Goal: Find contact information: Find contact information

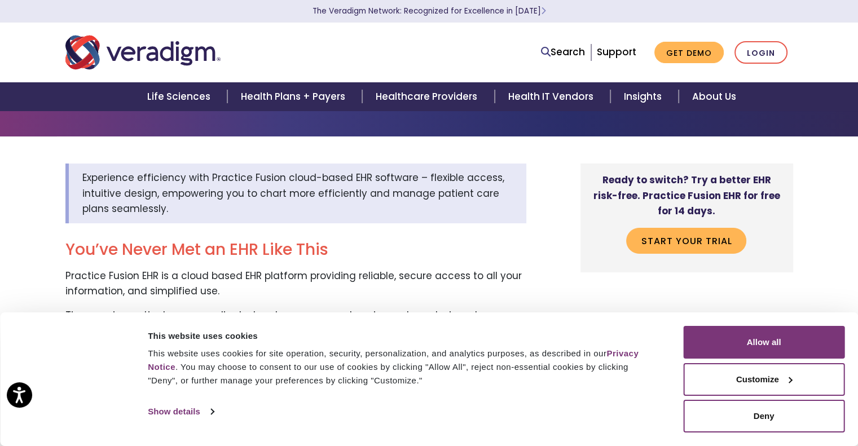
scroll to position [45, 0]
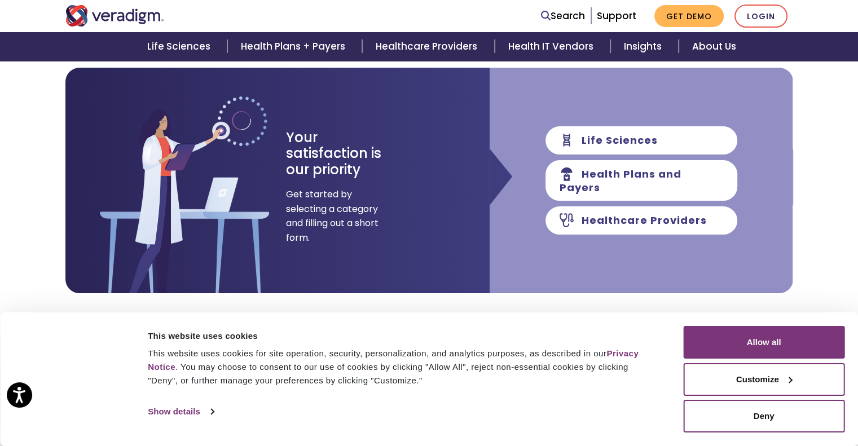
scroll to position [157, 0]
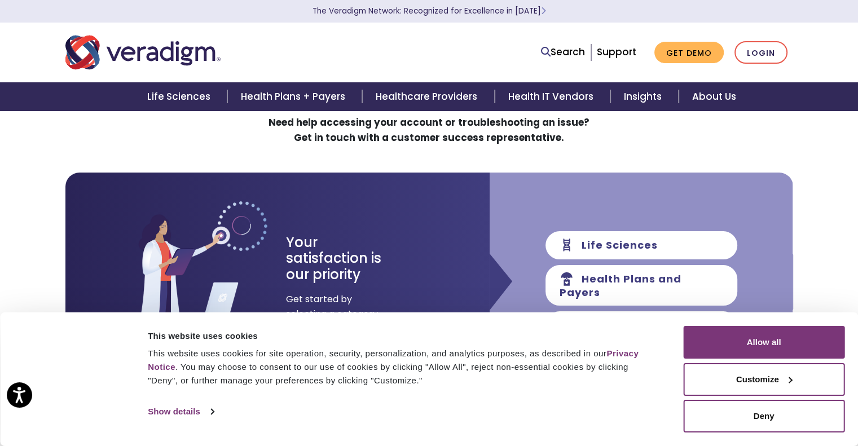
scroll to position [43, 0]
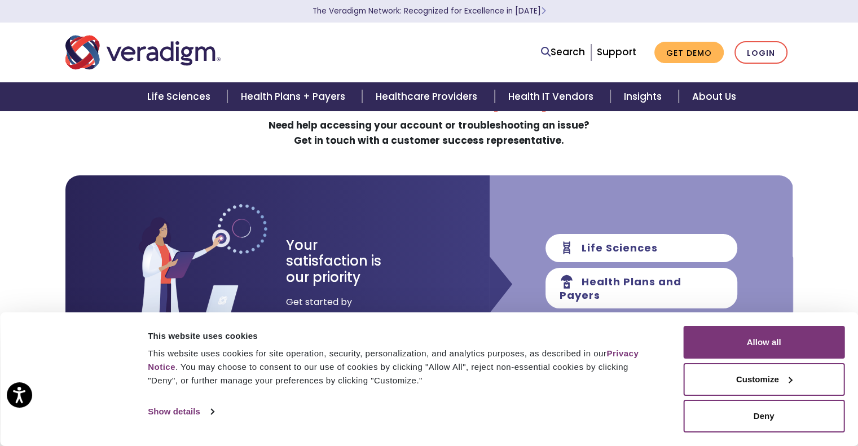
click at [635, 35] on div "Search Support Get Demo Login" at bounding box center [429, 52] width 745 height 37
click at [558, 401] on div "This website uses cookies This website uses cookies for site operation, securit…" at bounding box center [408, 373] width 526 height 94
click at [537, 332] on div "This website uses cookies" at bounding box center [403, 337] width 510 height 14
click at [512, 56] on div "Search Support Get Demo Login" at bounding box center [584, 52] width 434 height 23
click at [617, 53] on link "Support" at bounding box center [616, 52] width 39 height 14
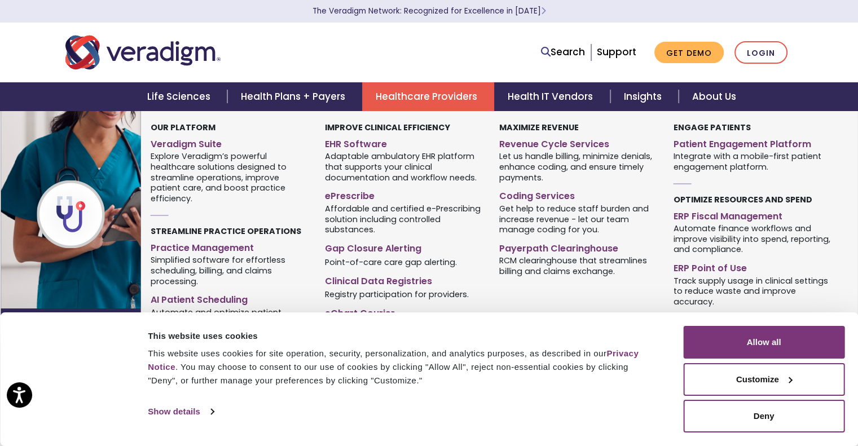
click at [419, 92] on link "Healthcare Providers" at bounding box center [428, 96] width 132 height 29
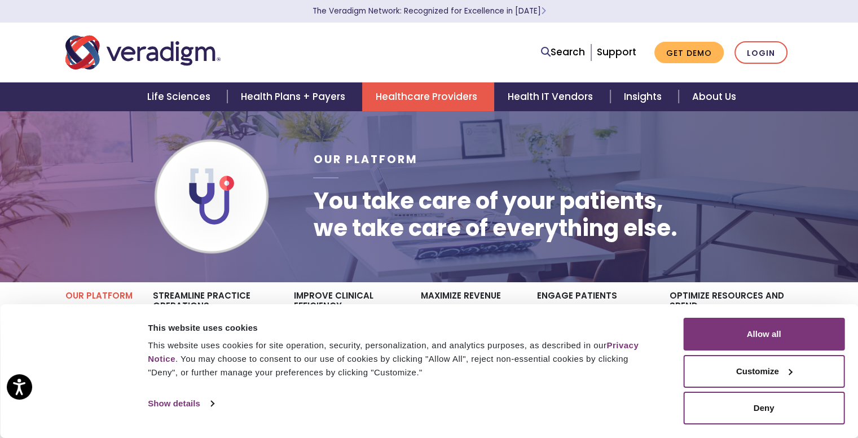
click at [582, 389] on div "This website uses cookies This website uses cookies for site operation, securit…" at bounding box center [408, 365] width 526 height 94
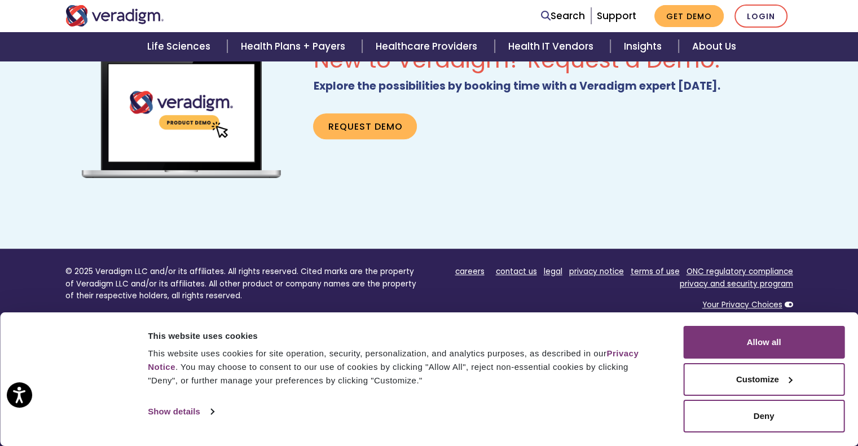
scroll to position [801, 0]
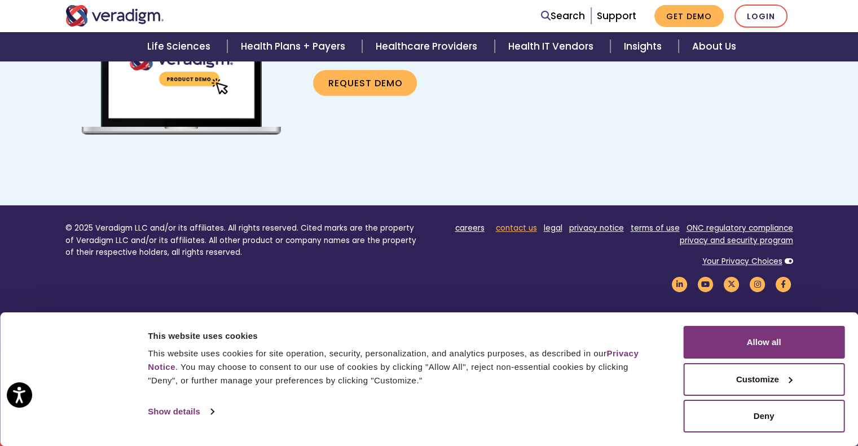
click at [521, 229] on link "contact us" at bounding box center [516, 228] width 41 height 11
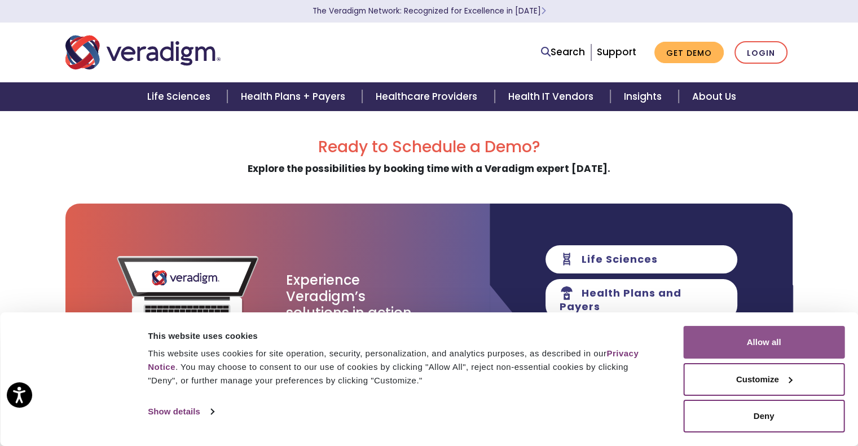
click at [706, 345] on button "Allow all" at bounding box center [763, 342] width 161 height 33
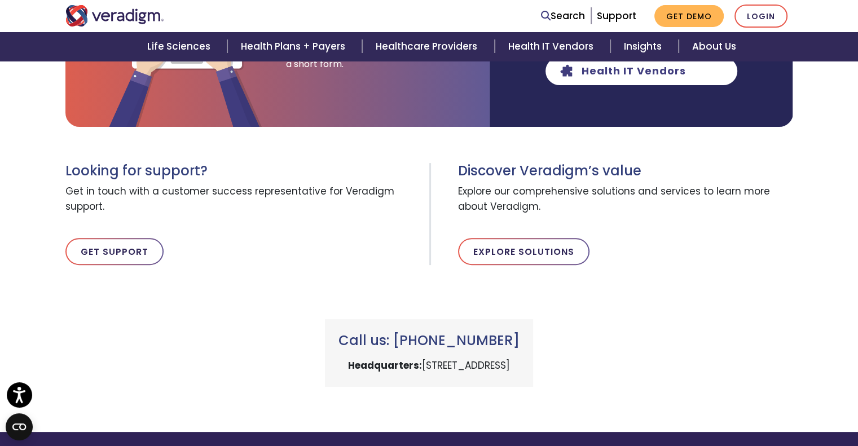
scroll to position [301, 0]
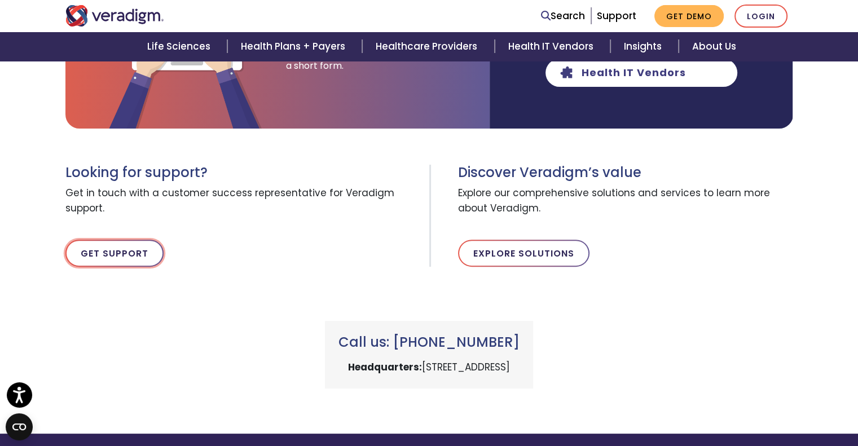
click at [125, 250] on link "Get Support" at bounding box center [114, 253] width 98 height 27
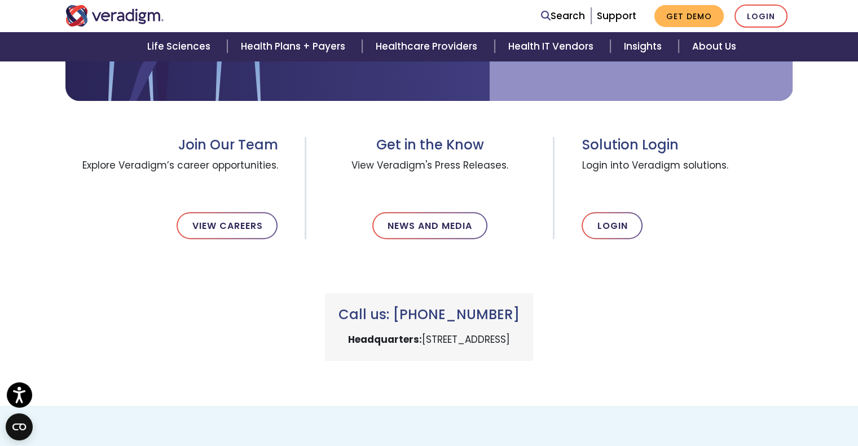
scroll to position [353, 0]
